Goal: Task Accomplishment & Management: Manage account settings

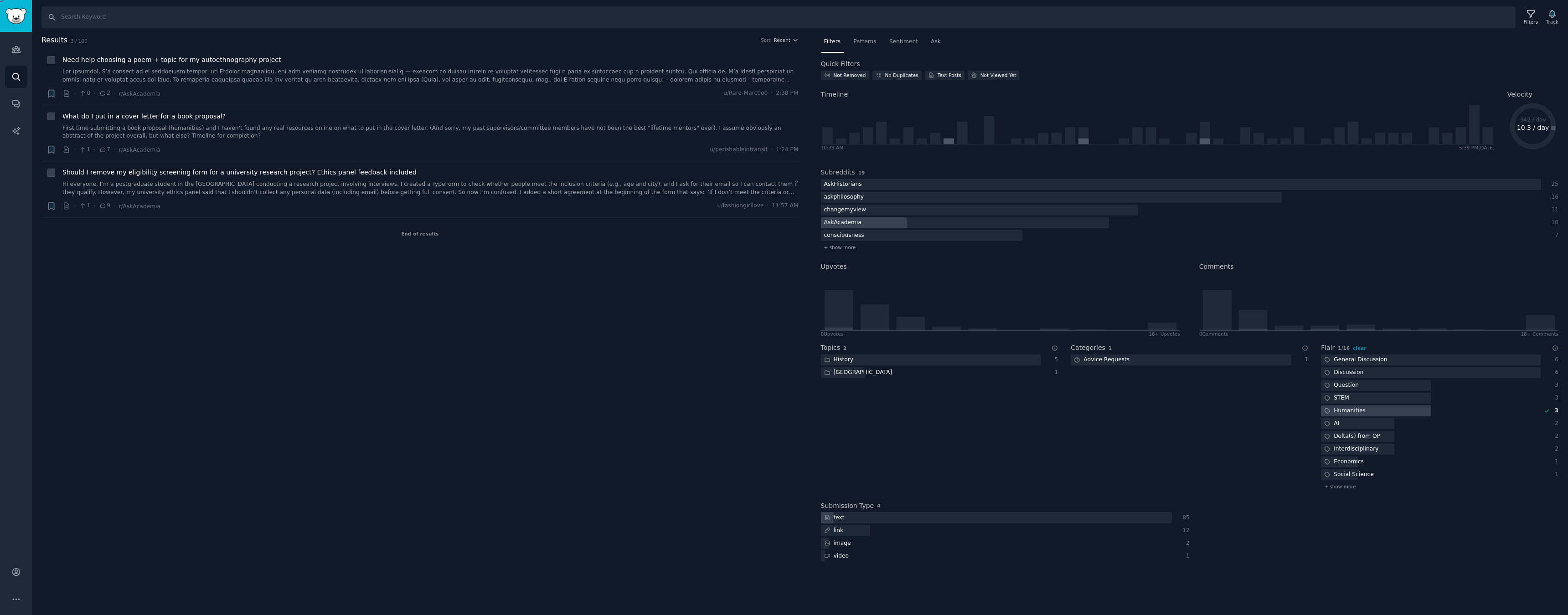
click at [13, 19] on img "Sidebar" at bounding box center [16, 16] width 21 height 16
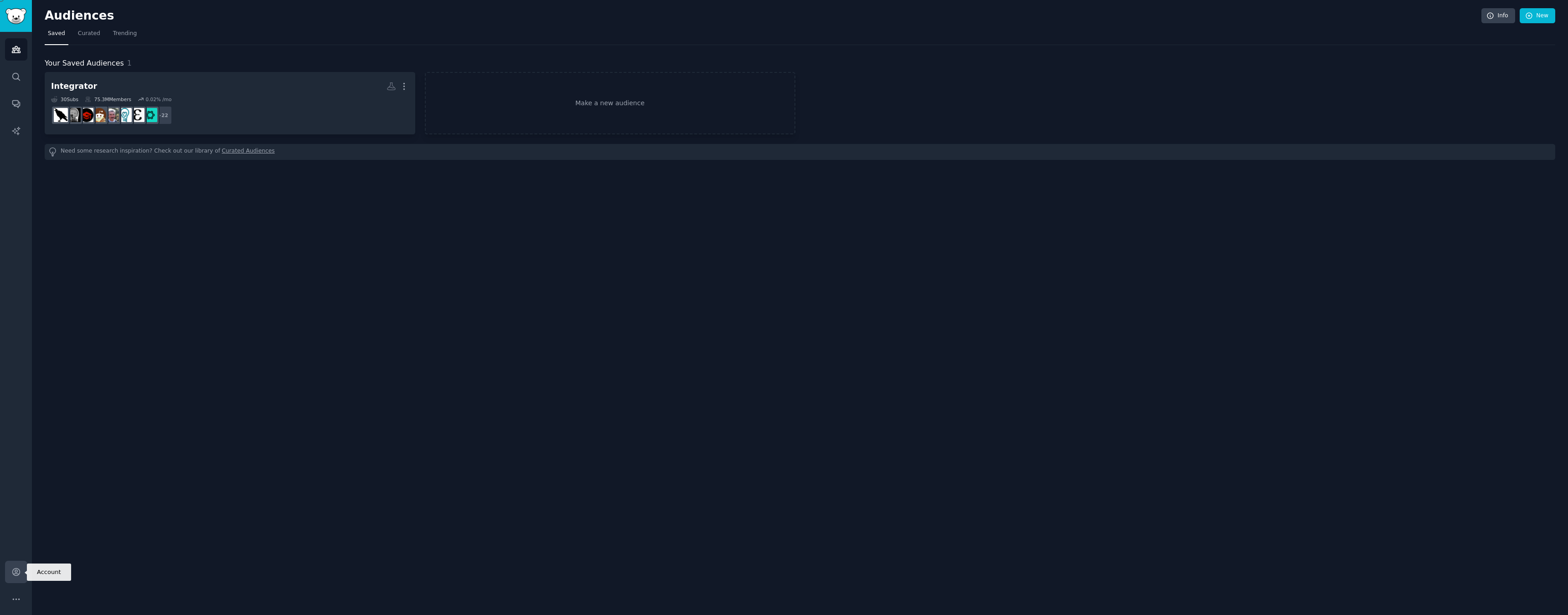
click at [11, 573] on icon "Sidebar" at bounding box center [16, 572] width 10 height 10
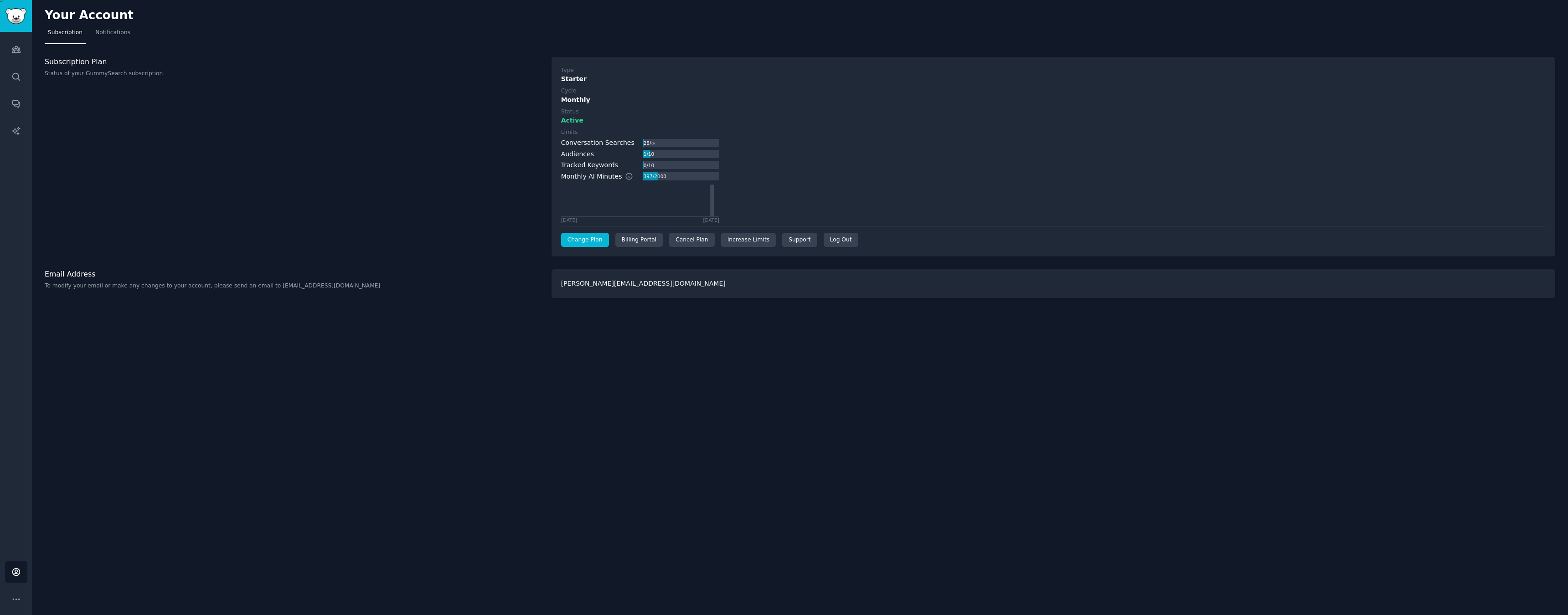
click at [575, 233] on link "Change Plan" at bounding box center [585, 240] width 48 height 15
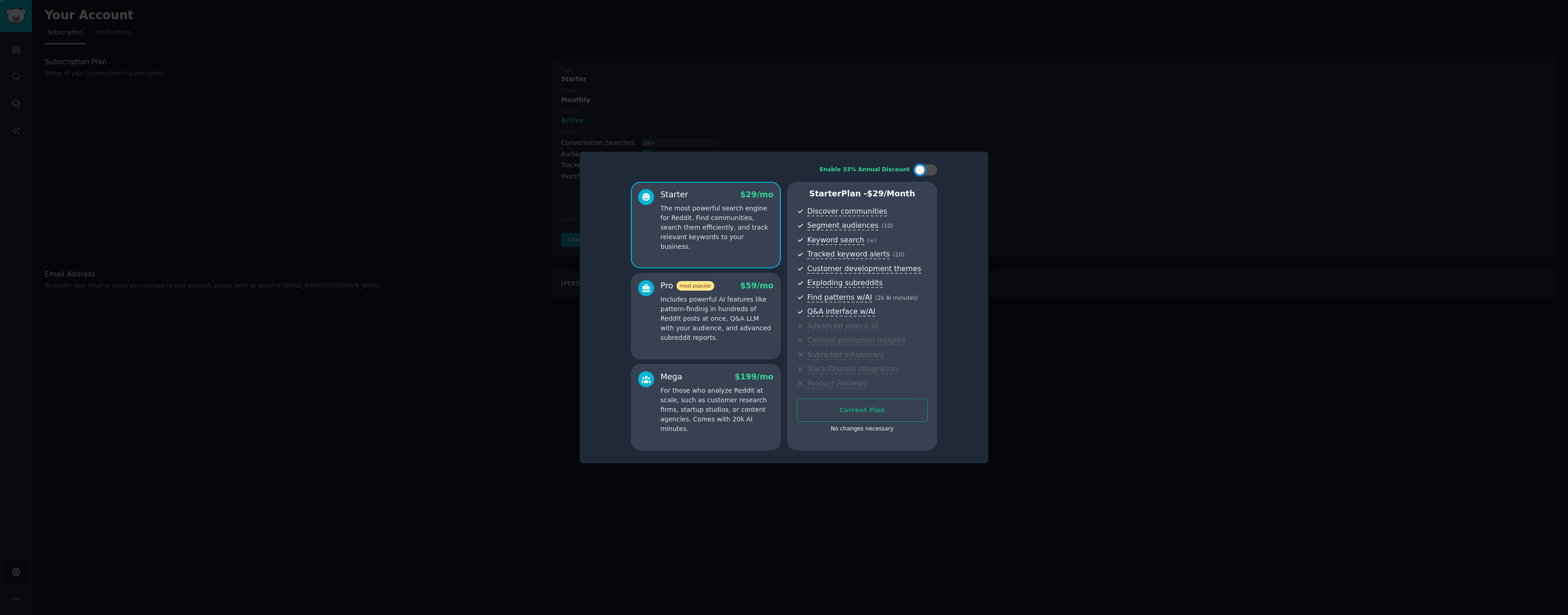
click at [496, 312] on div at bounding box center [784, 308] width 1568 height 615
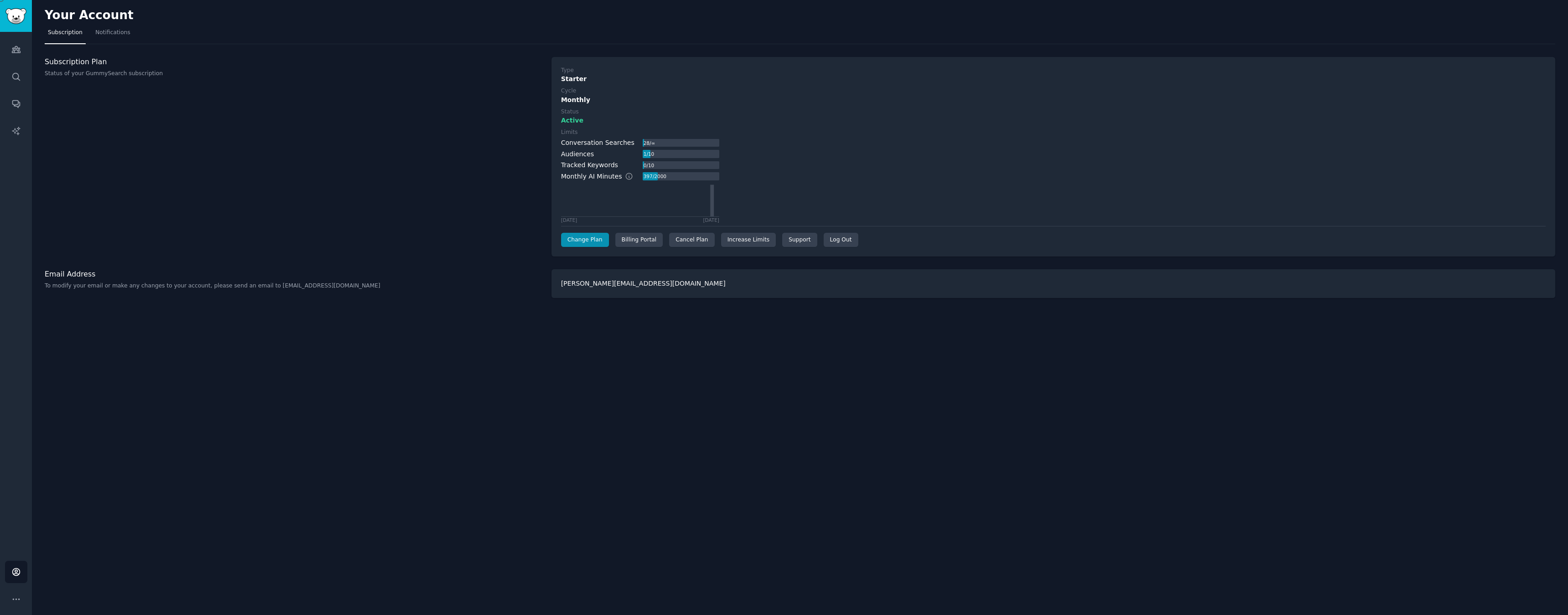
click at [111, 73] on p "Status of your GummySearch subscription" at bounding box center [294, 74] width 497 height 8
click at [97, 62] on h3 "Subscription Plan" at bounding box center [294, 62] width 497 height 10
click at [18, 609] on button "More" at bounding box center [16, 600] width 22 height 22
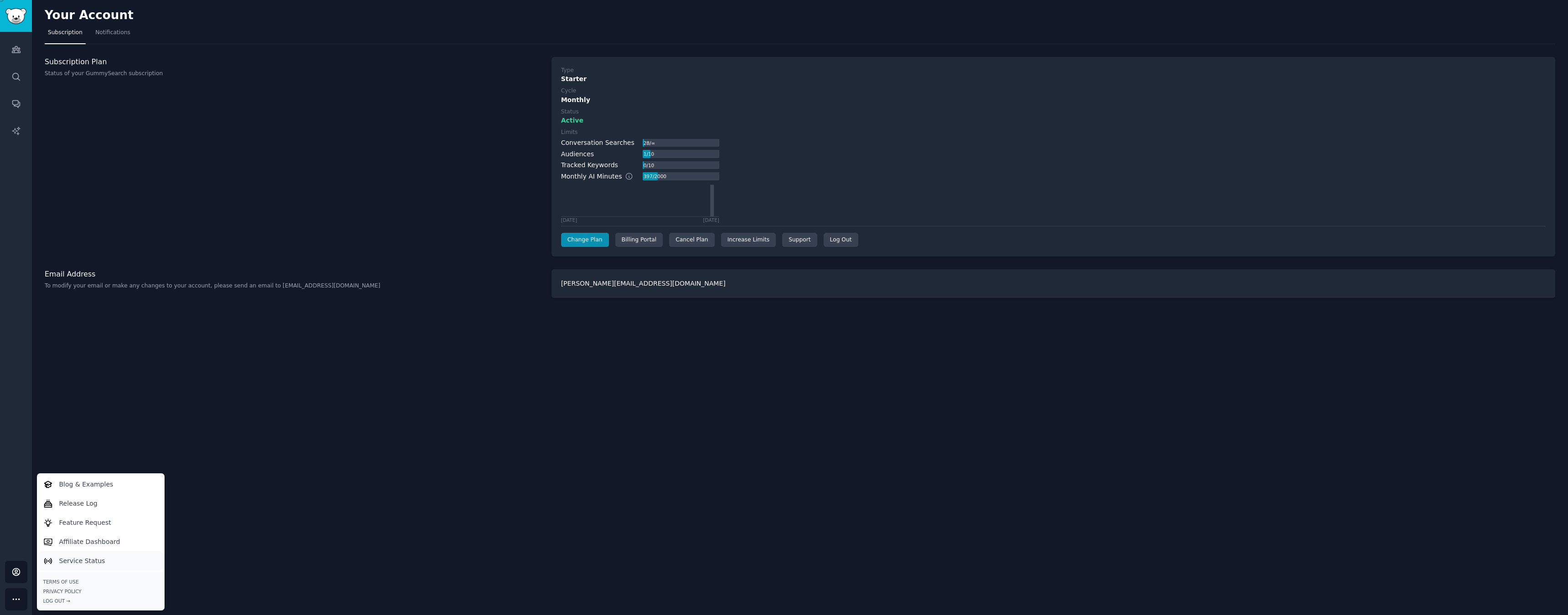
click at [71, 564] on p "Service Status" at bounding box center [83, 561] width 46 height 10
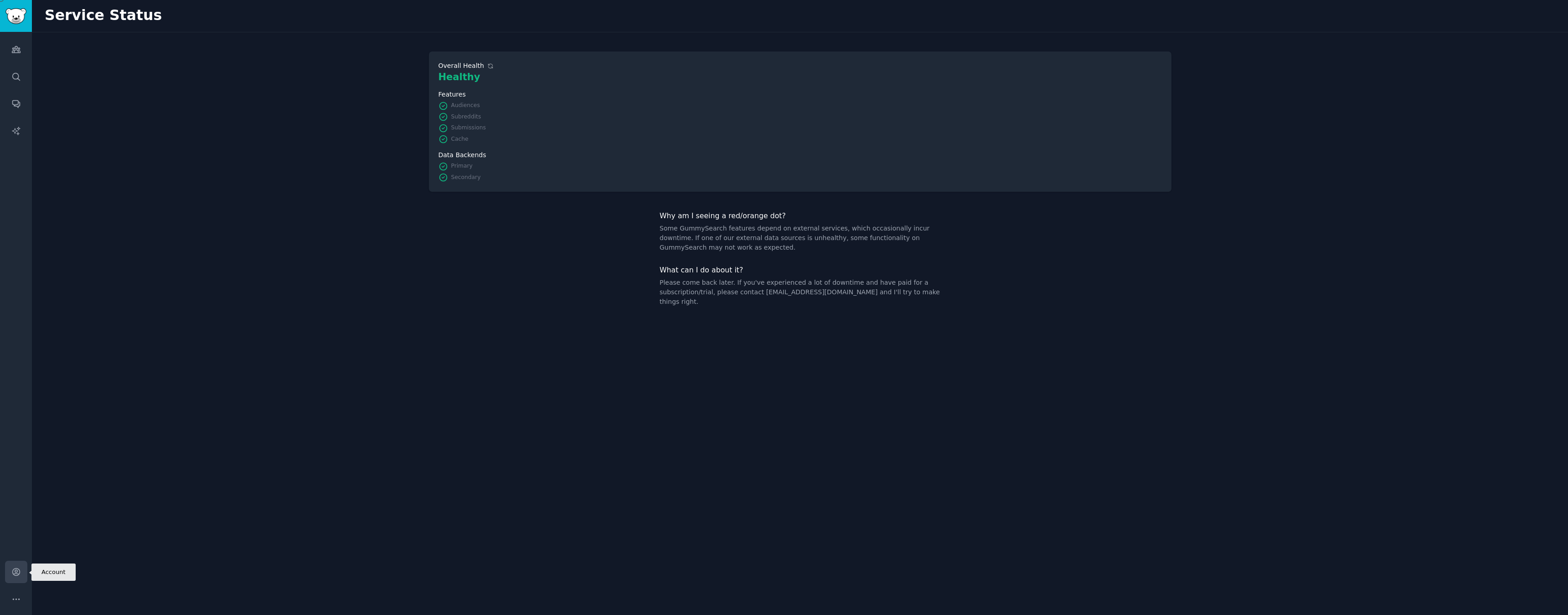
click at [19, 577] on link "Account" at bounding box center [16, 572] width 22 height 22
